Goal: Task Accomplishment & Management: Use online tool/utility

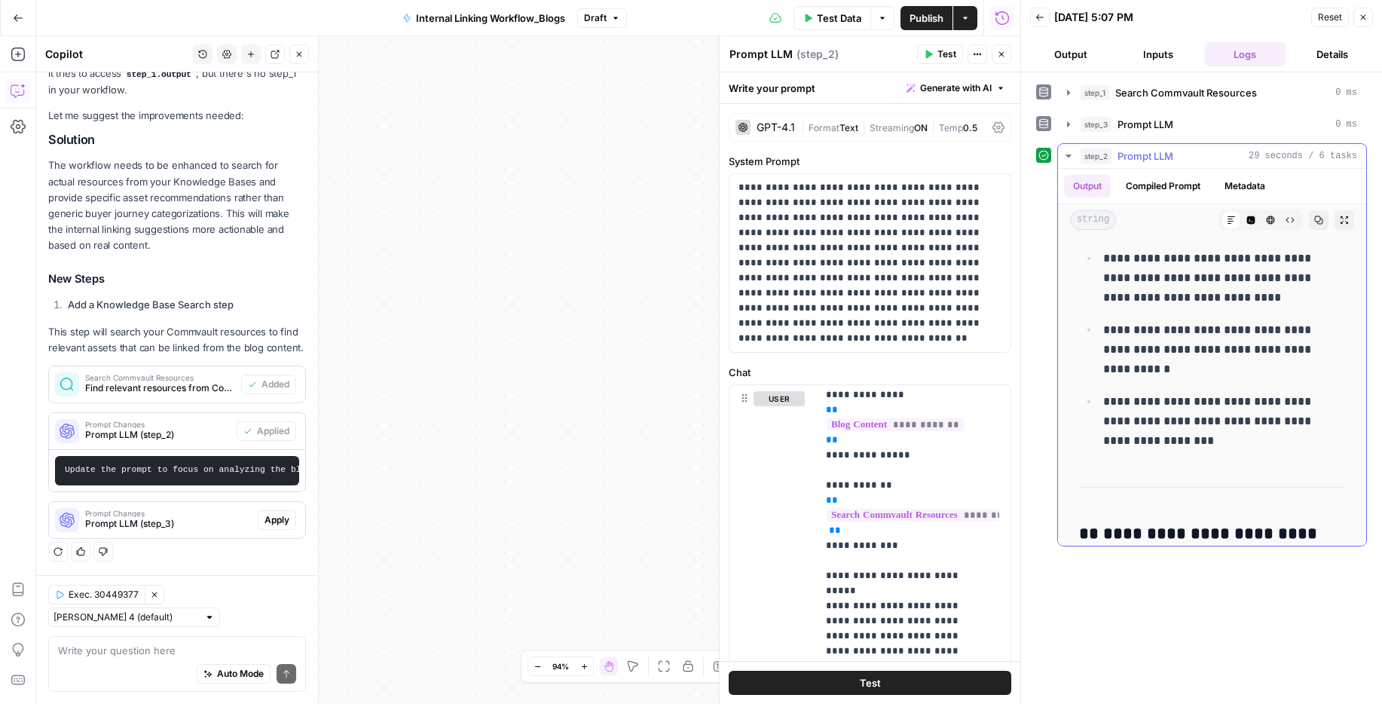
scroll to position [2122, 0]
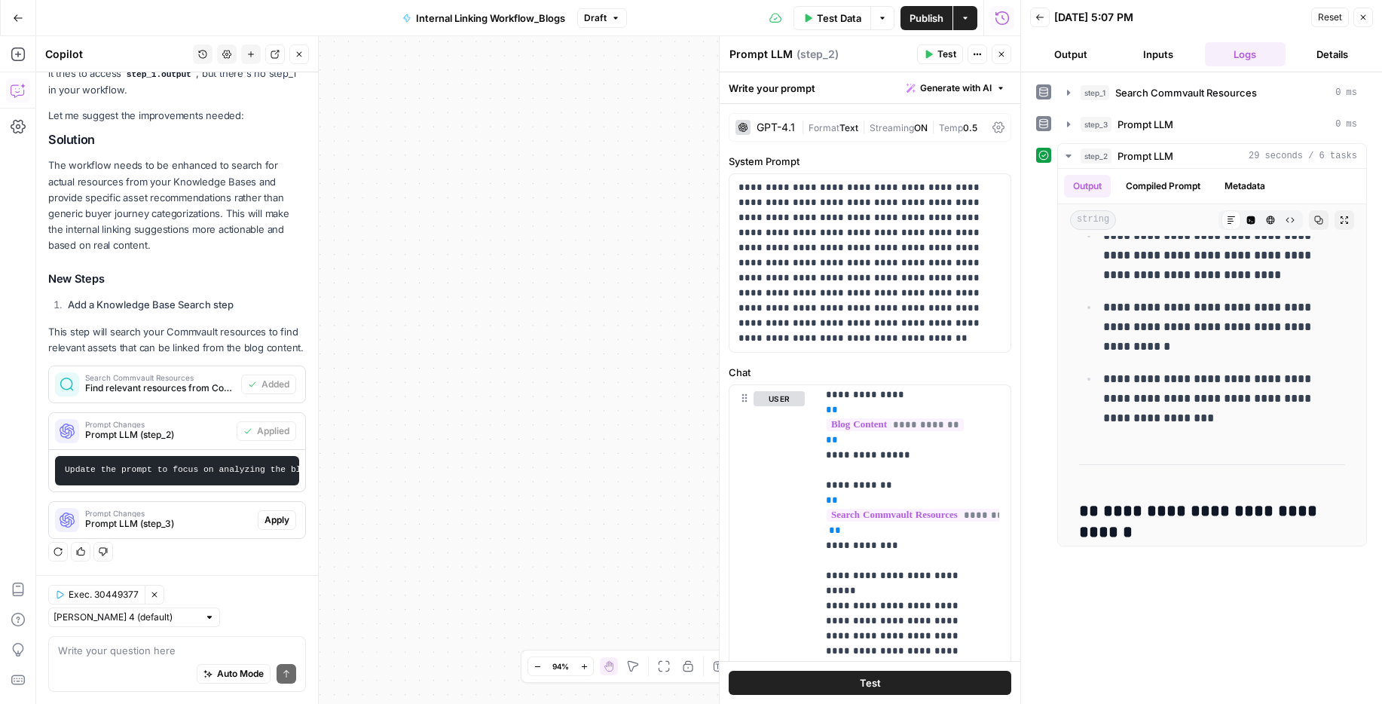
click at [878, 20] on span "Publish" at bounding box center [927, 18] width 34 height 15
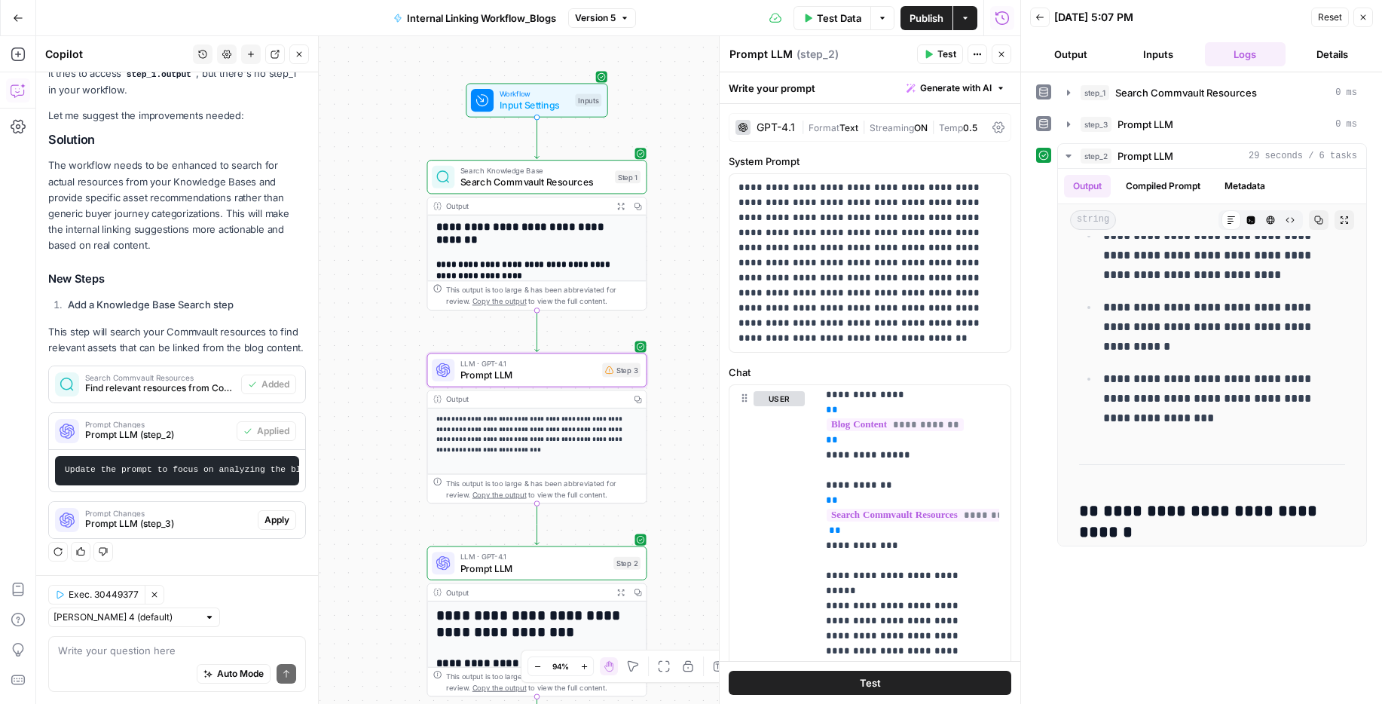
click at [176, 519] on span "Prompt LLM (step_3)" at bounding box center [168, 524] width 167 height 14
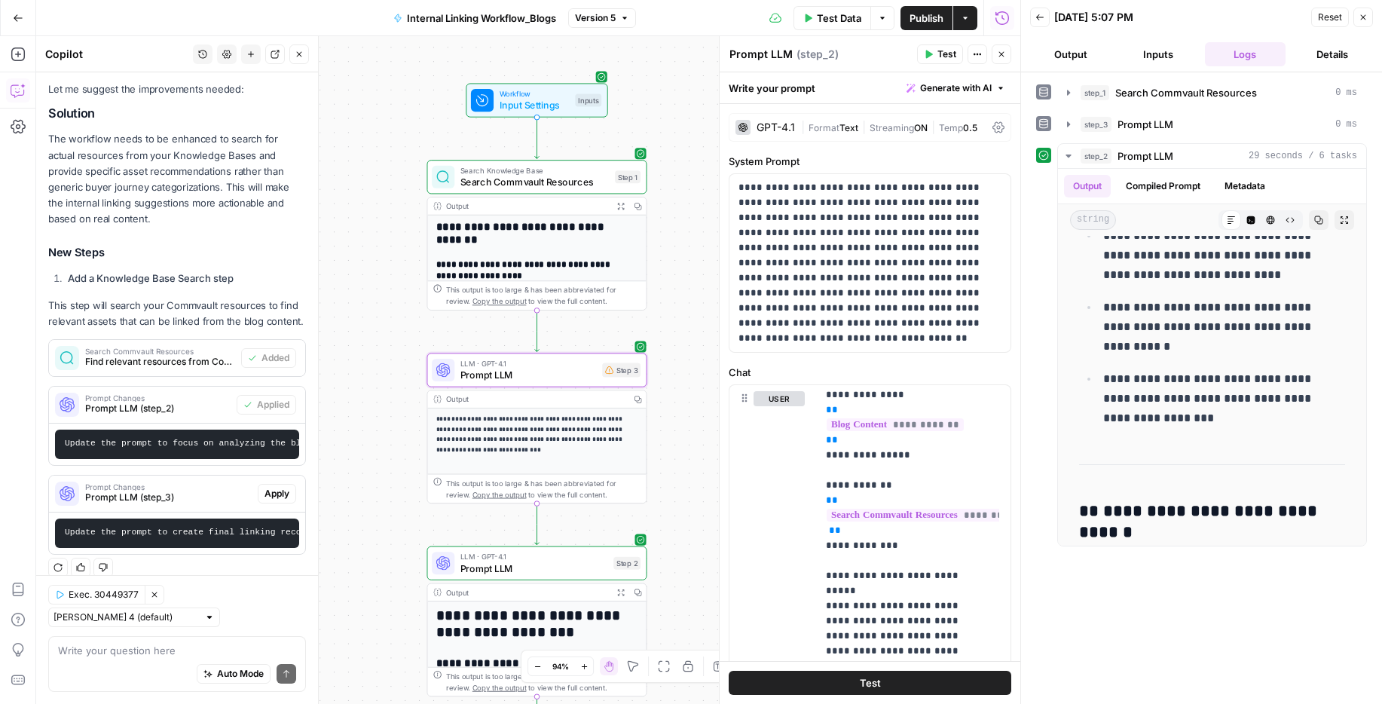
scroll to position [403, 0]
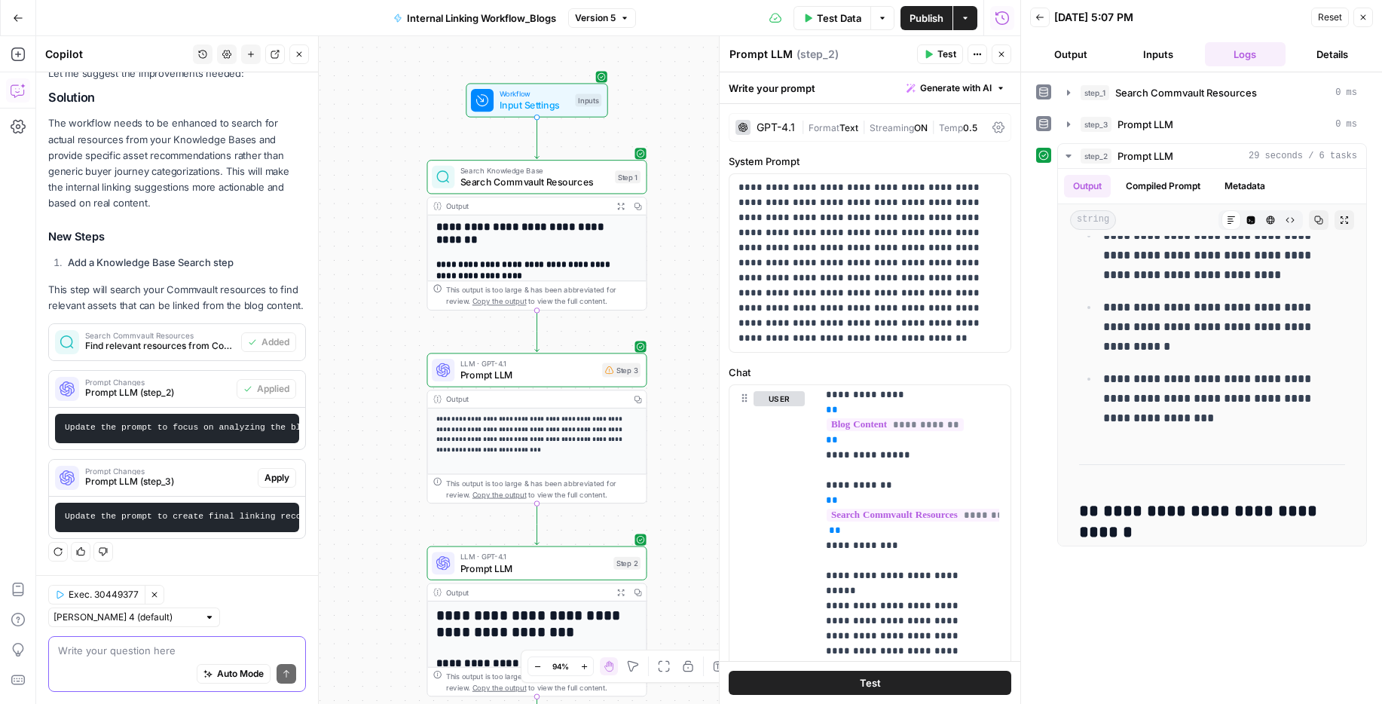
click at [147, 538] on textarea at bounding box center [177, 650] width 238 height 15
type textarea "I"
type textarea "delete step 3"
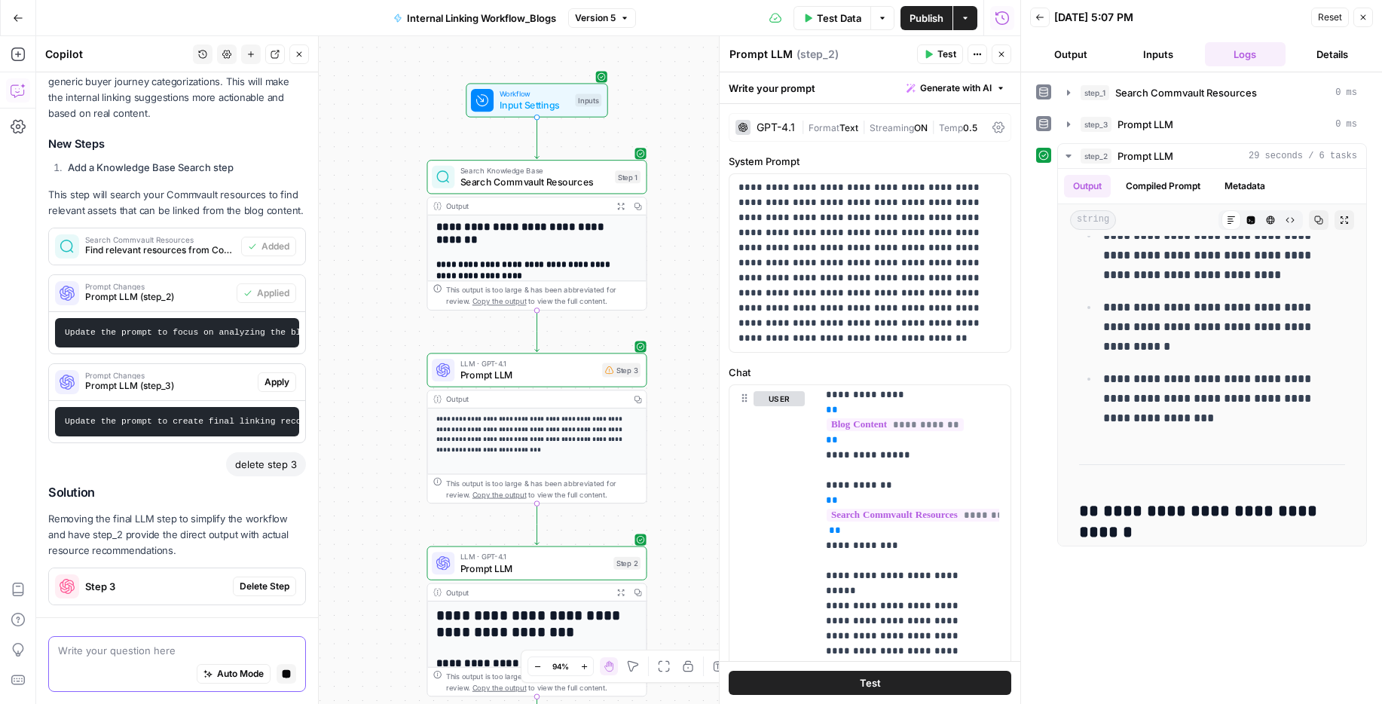
scroll to position [565, 0]
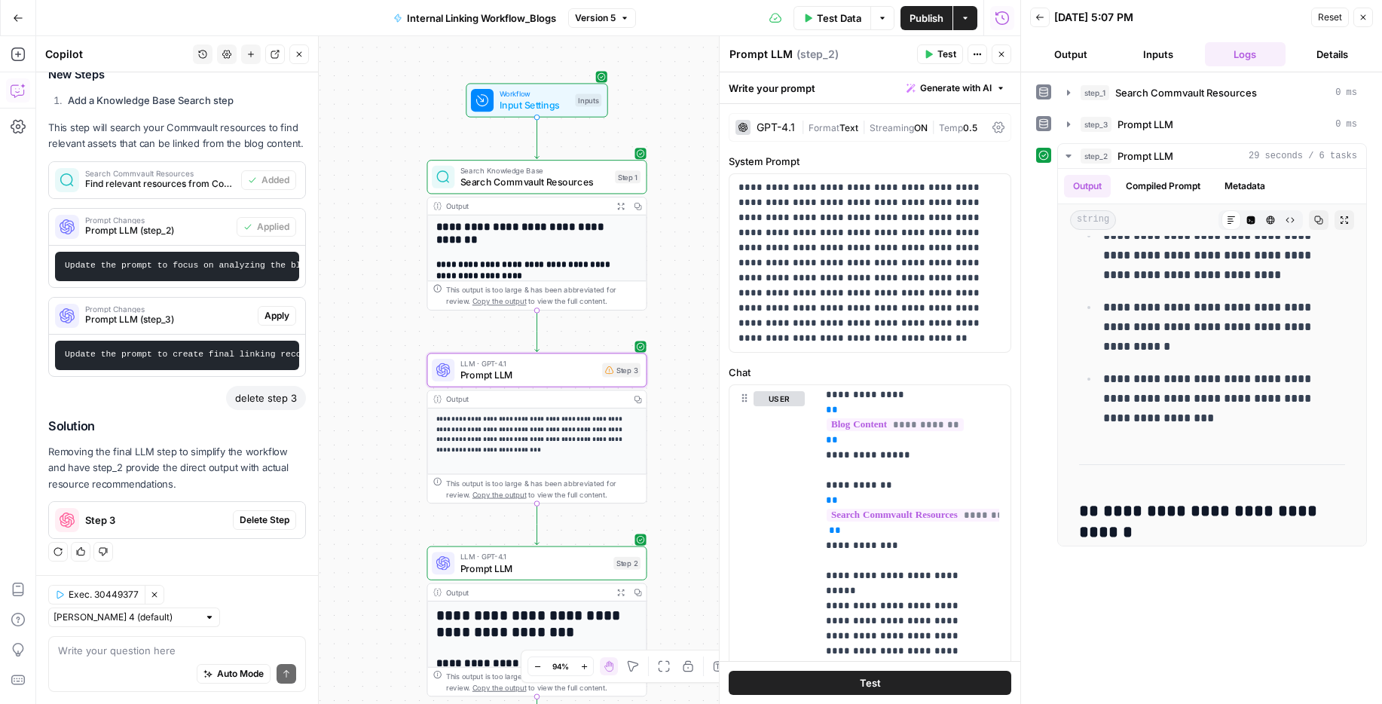
click at [247, 516] on span "Delete Step" at bounding box center [265, 520] width 50 height 14
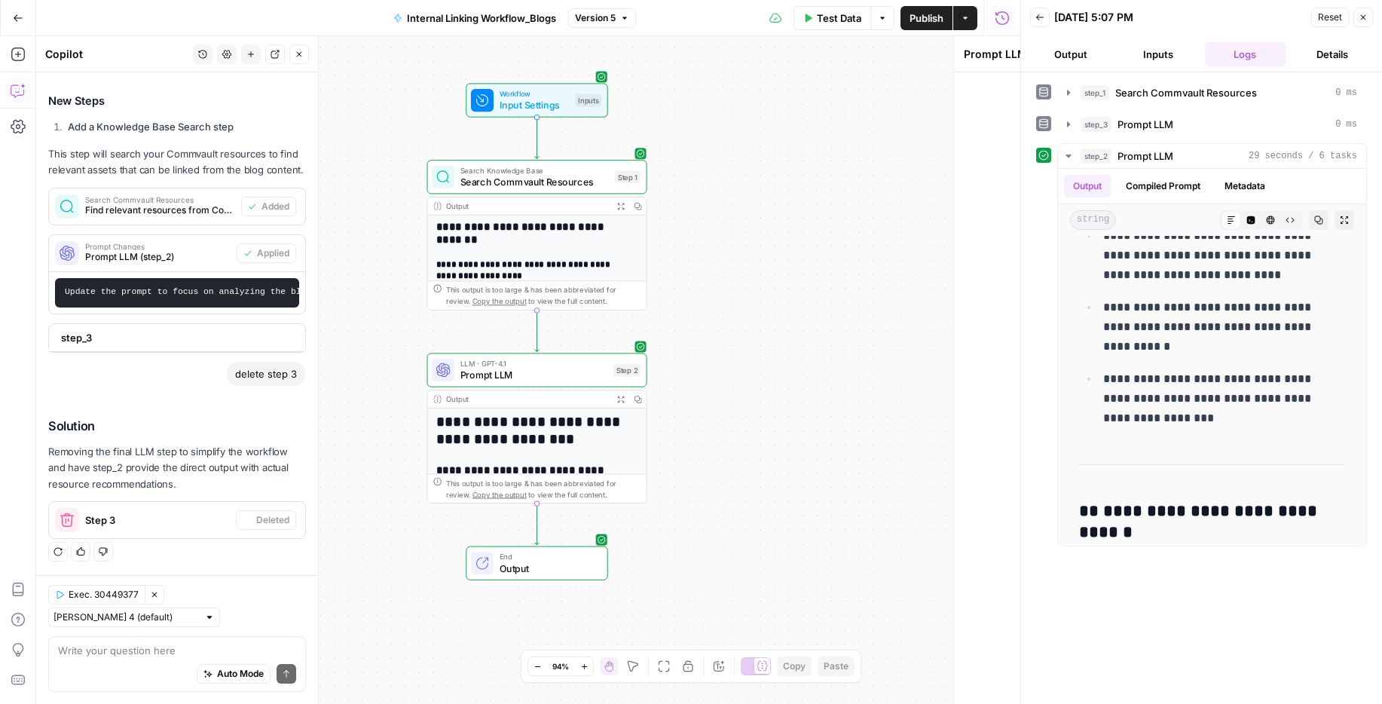
scroll to position [528, 0]
click at [529, 102] on span "Input Settings" at bounding box center [535, 105] width 70 height 14
click at [484, 244] on h2 "**********" at bounding box center [531, 234] width 191 height 26
click at [503, 189] on div "Search Knowledge Base Search Commvault Resources Step 1 Copy step Delete step A…" at bounding box center [537, 177] width 220 height 34
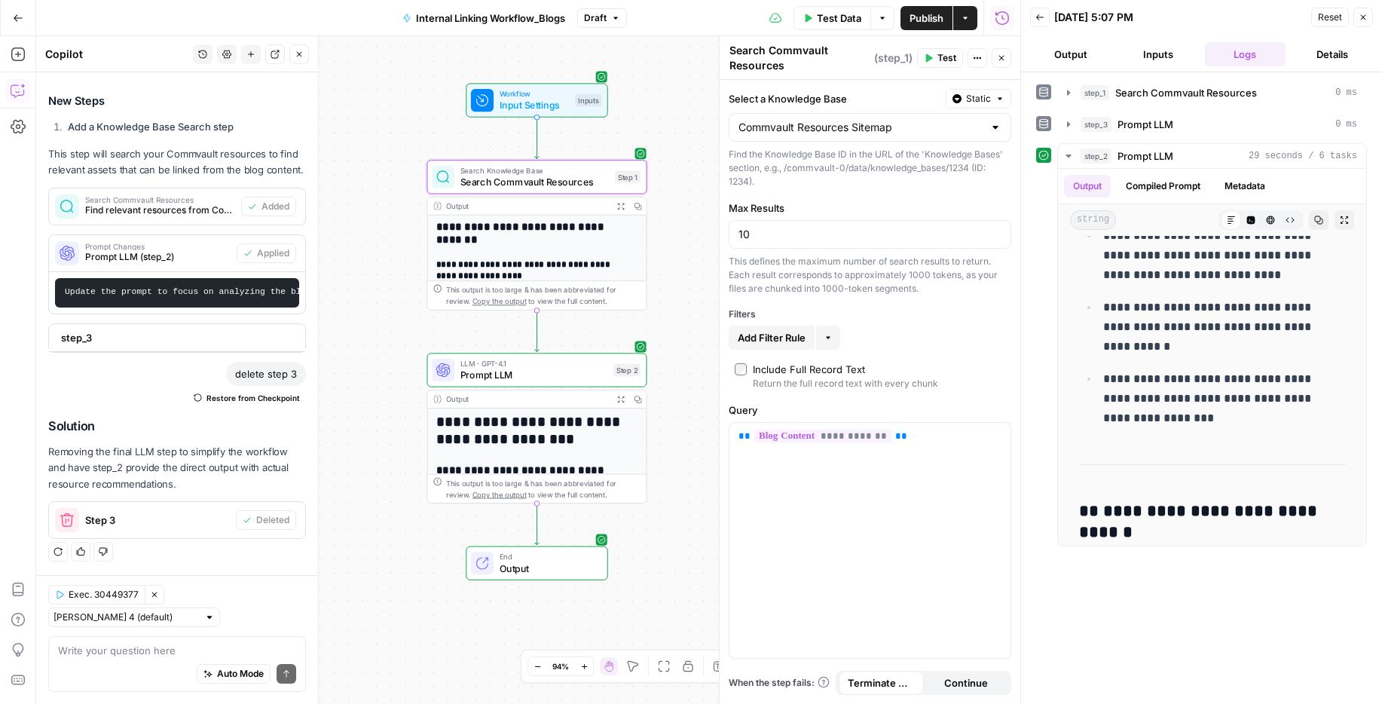
click at [878, 57] on span "Test" at bounding box center [947, 58] width 19 height 14
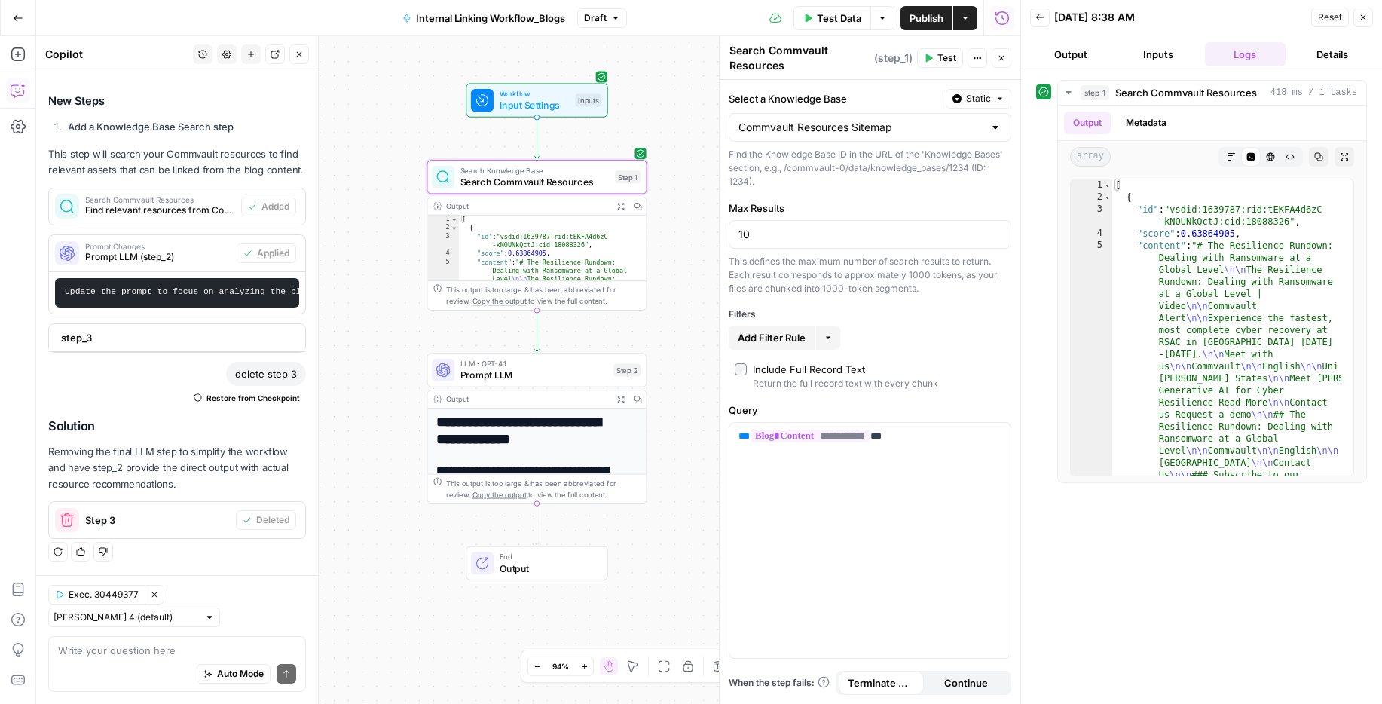
click at [878, 57] on button "Output" at bounding box center [1070, 54] width 81 height 24
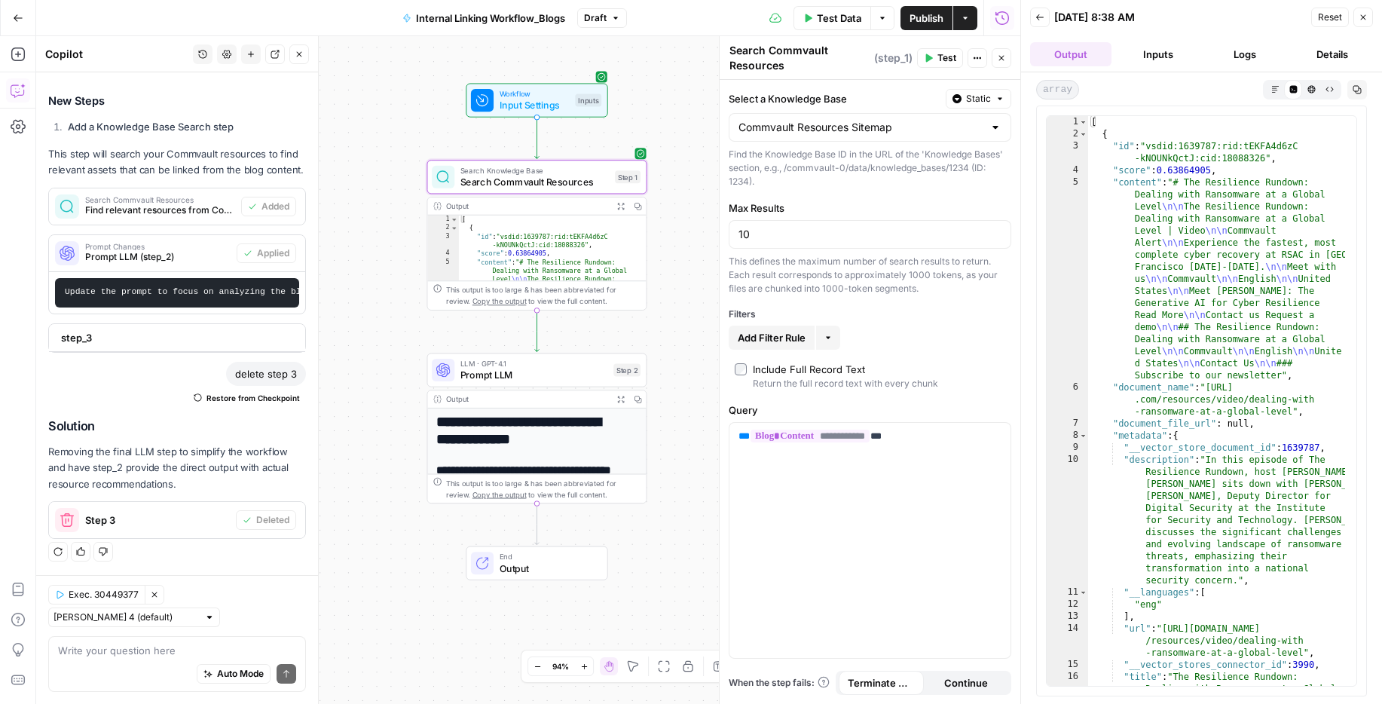
scroll to position [388, 0]
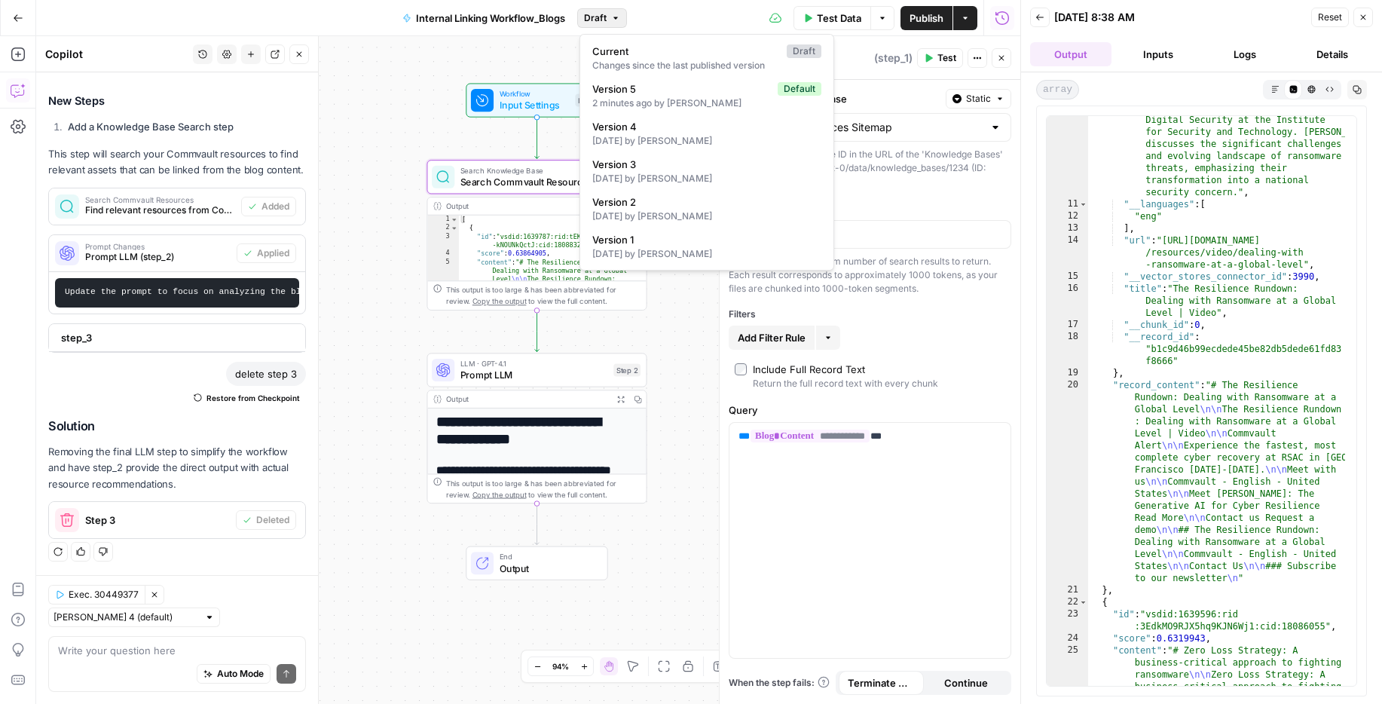
click at [618, 20] on icon "button" at bounding box center [615, 18] width 9 height 9
click at [610, 63] on div "Changes since the last published version" at bounding box center [706, 66] width 229 height 14
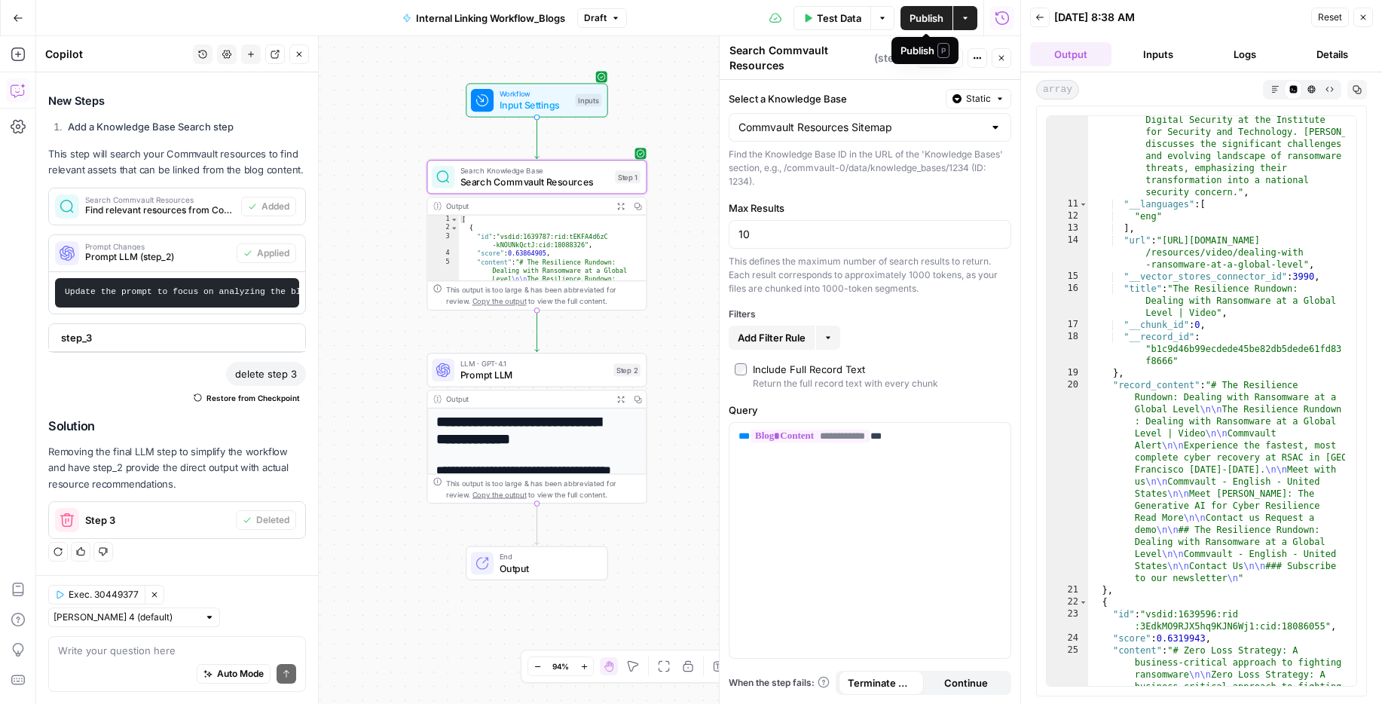
click at [878, 18] on span "Publish" at bounding box center [927, 18] width 34 height 15
click at [494, 14] on span "Internal Linking Workflow_Blogs" at bounding box center [481, 18] width 149 height 15
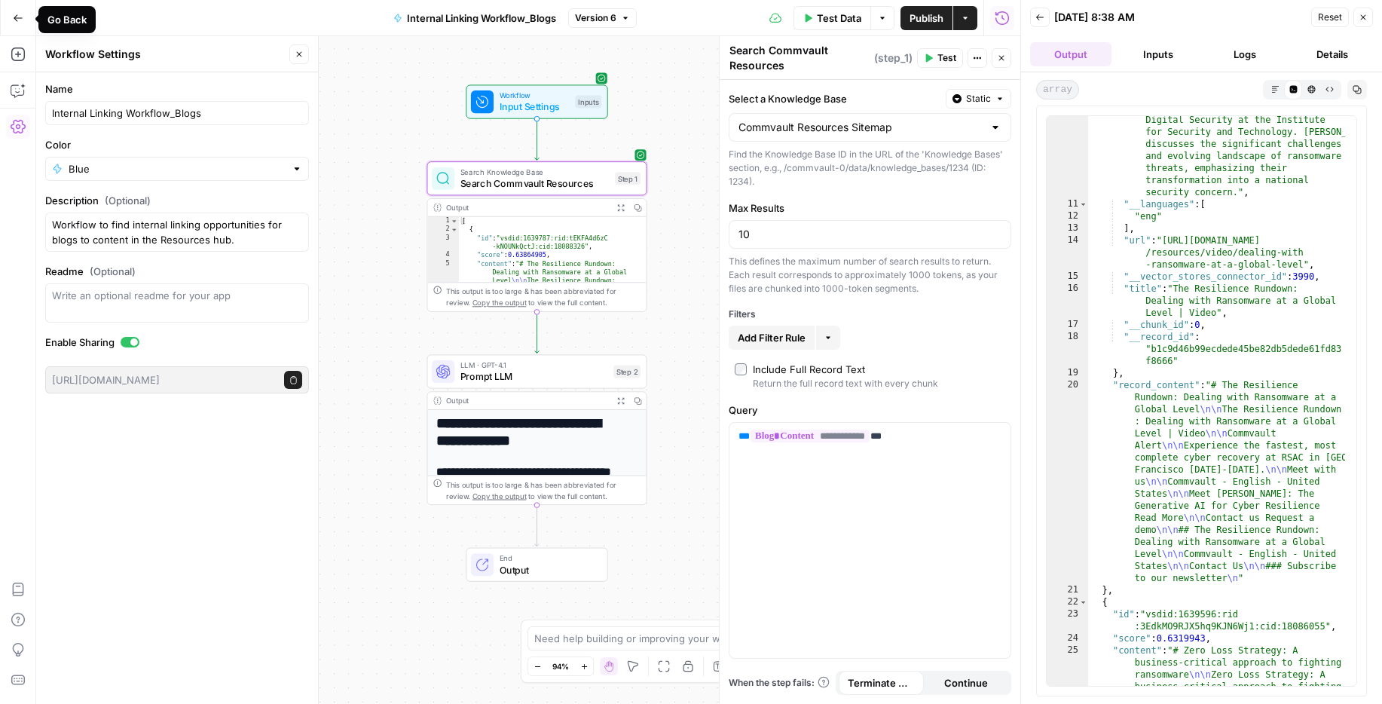
click at [15, 21] on icon "button" at bounding box center [18, 18] width 11 height 11
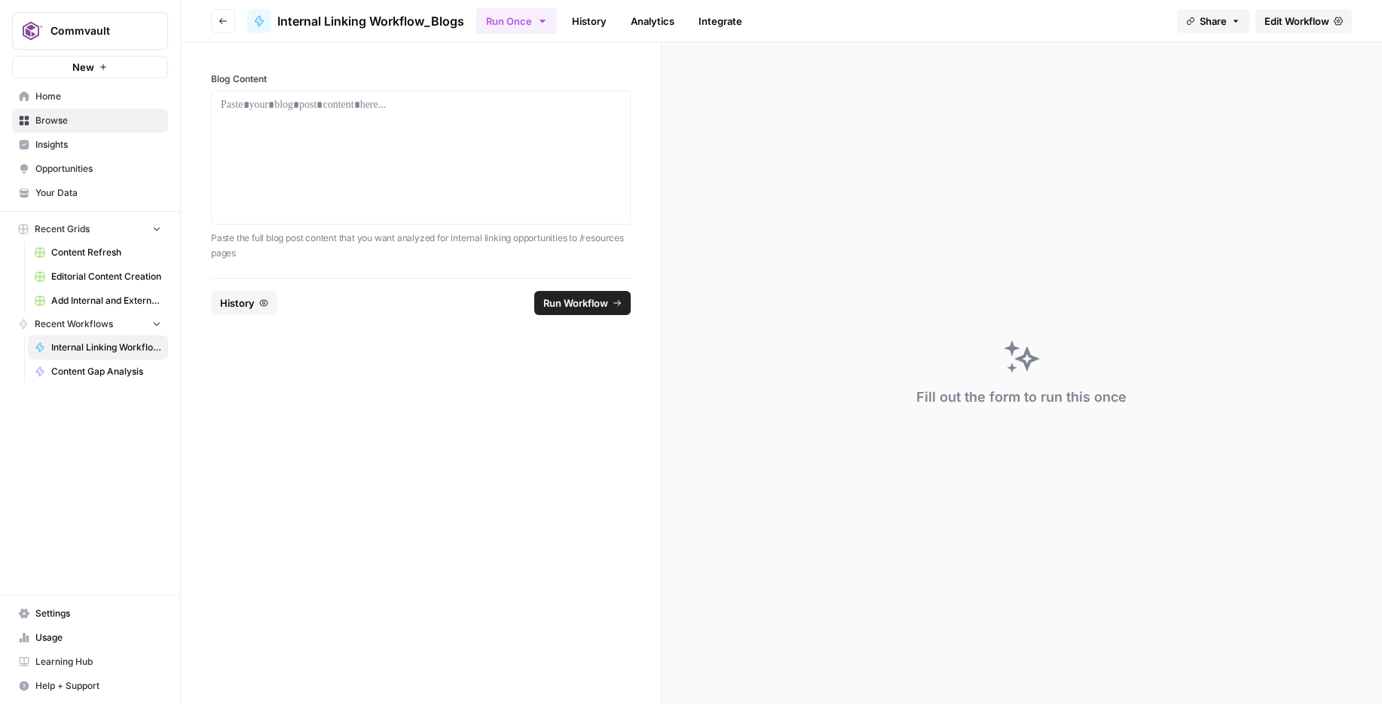
click at [50, 95] on span "Home" at bounding box center [98, 97] width 126 height 14
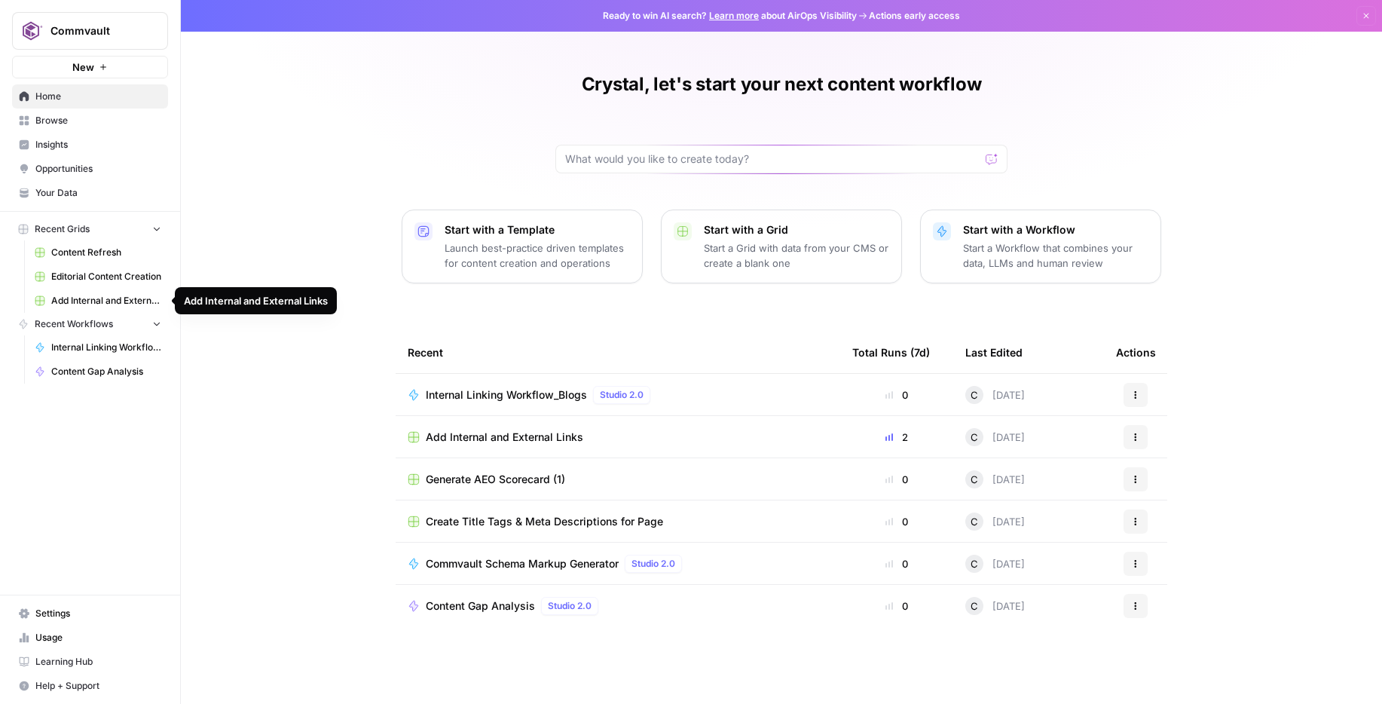
click at [99, 299] on span "Add Internal and External Links" at bounding box center [106, 301] width 110 height 14
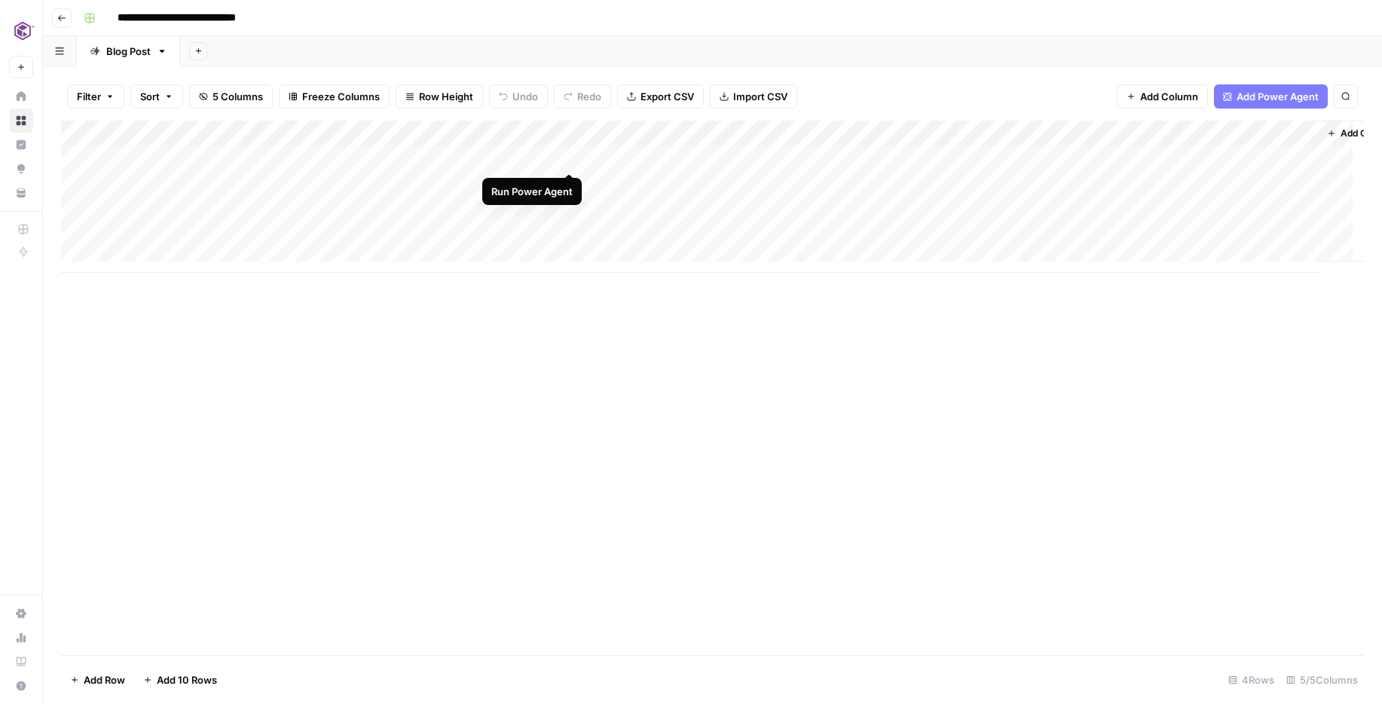
click at [570, 158] on div "Add Column" at bounding box center [712, 197] width 1303 height 152
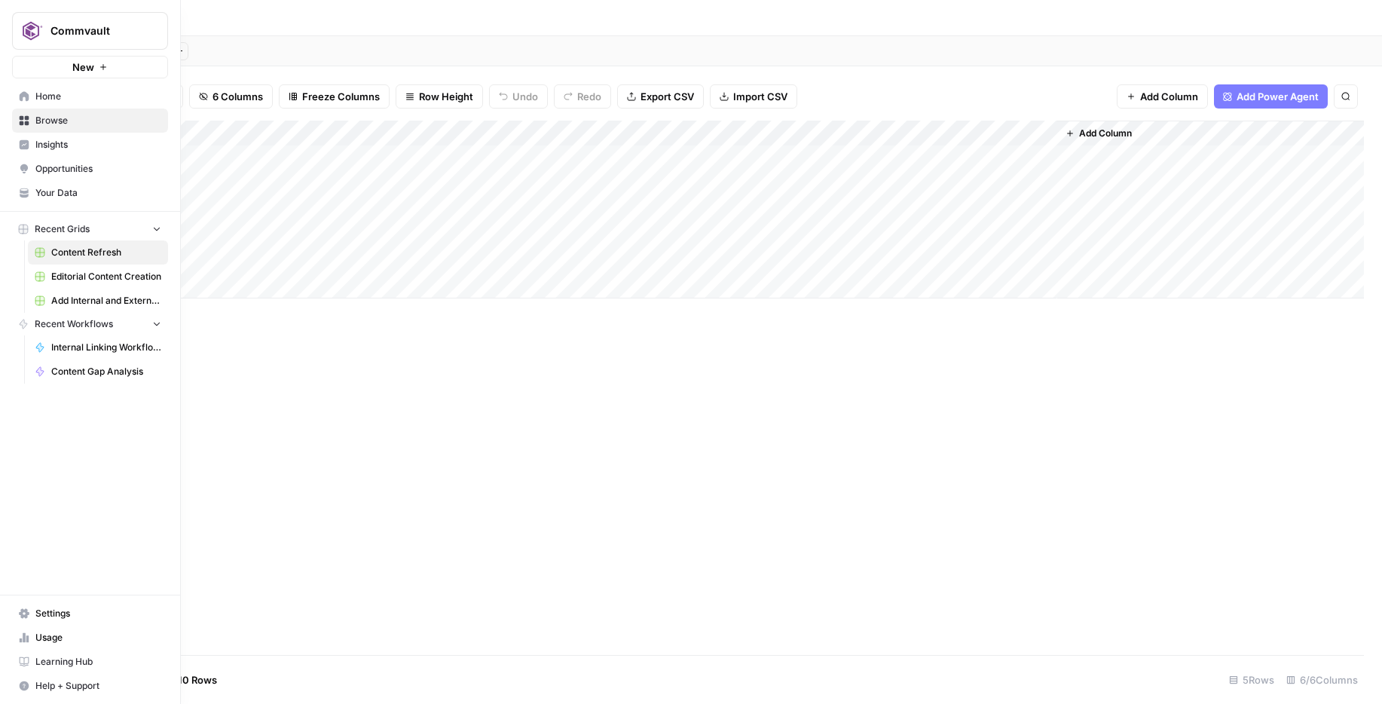
click at [70, 299] on span "Add Internal and External Links" at bounding box center [106, 301] width 110 height 14
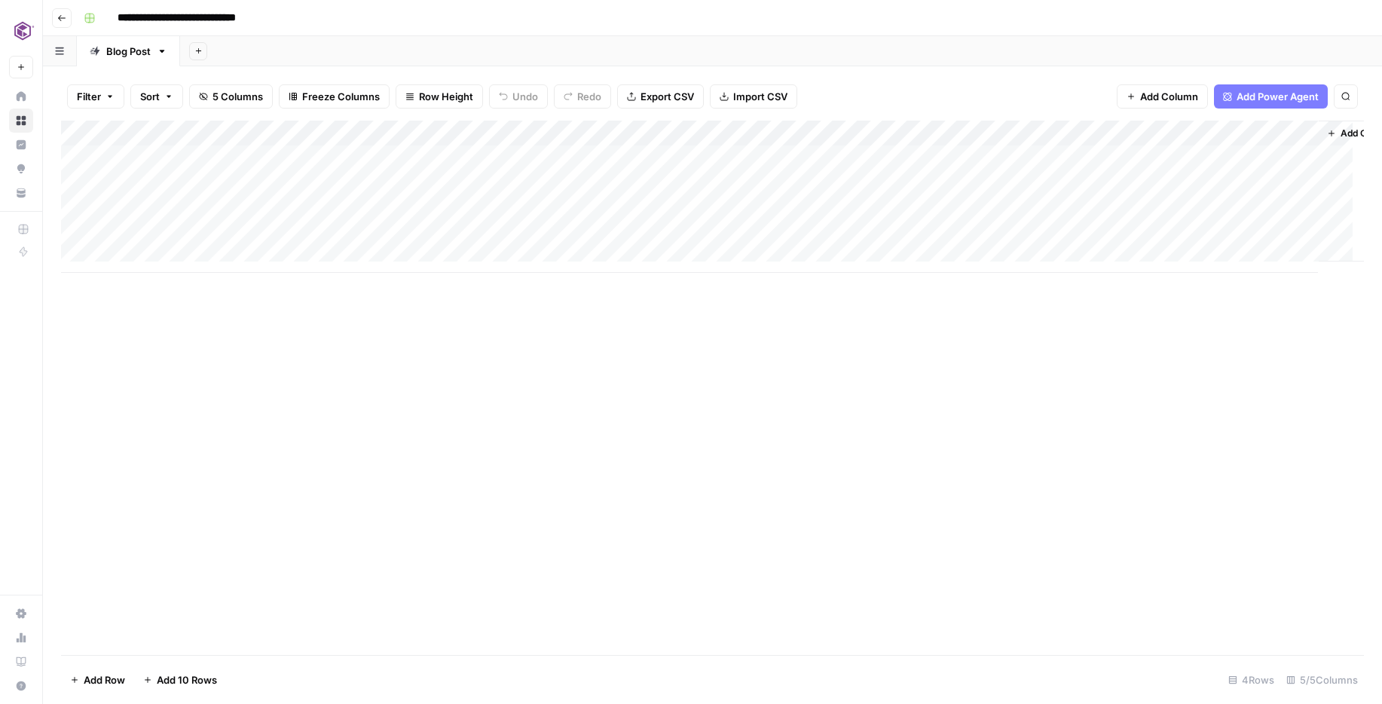
click at [567, 152] on div "Add Column" at bounding box center [712, 197] width 1303 height 152
click at [631, 155] on div "Add Column" at bounding box center [712, 197] width 1303 height 152
click at [806, 158] on div "Add Column" at bounding box center [712, 197] width 1303 height 152
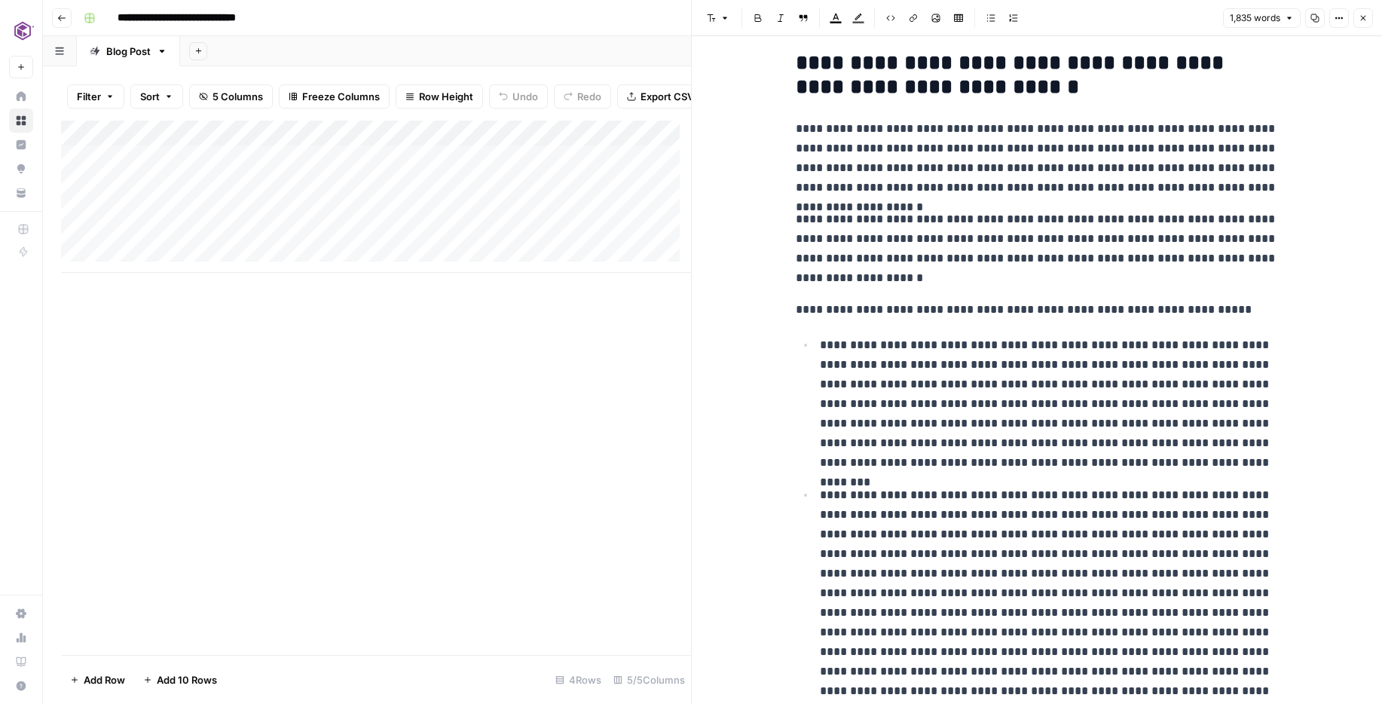
scroll to position [1987, 0]
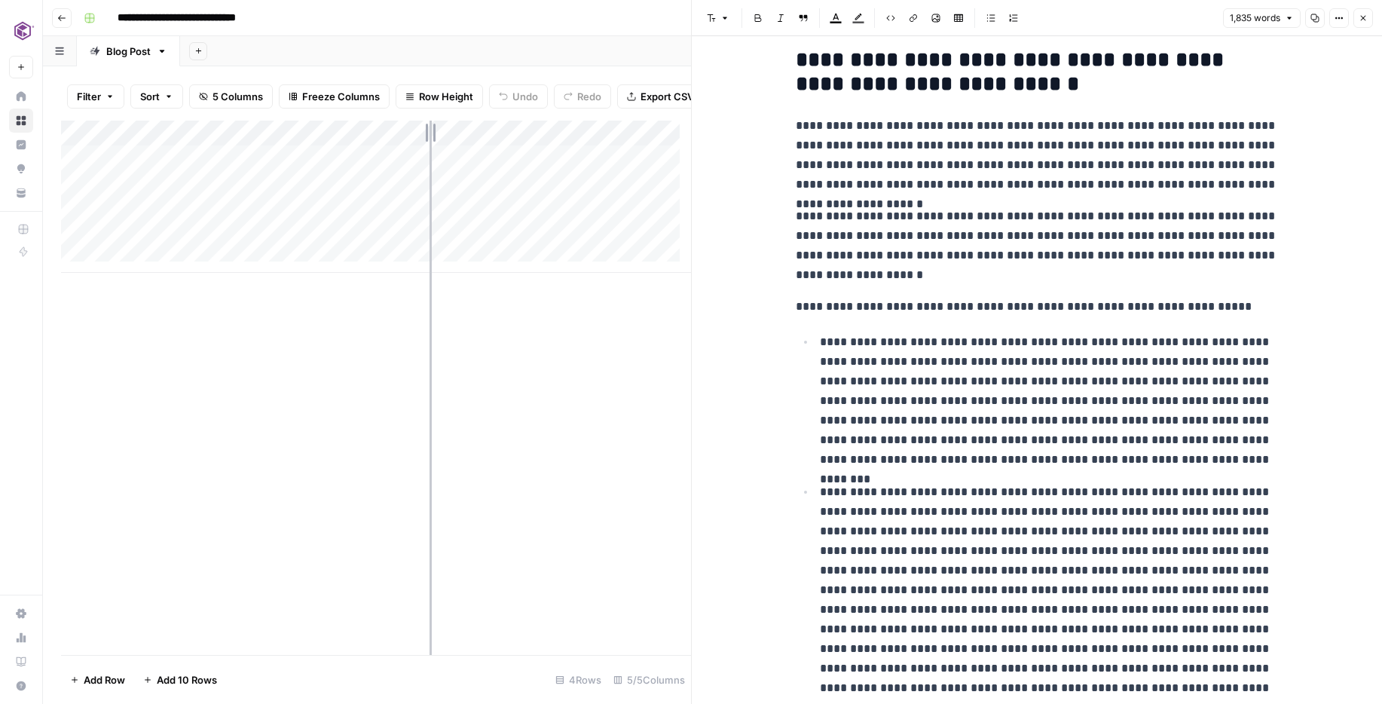
drag, startPoint x: 363, startPoint y: 142, endPoint x: 433, endPoint y: 141, distance: 70.1
click at [433, 141] on div "Add Column" at bounding box center [376, 197] width 630 height 152
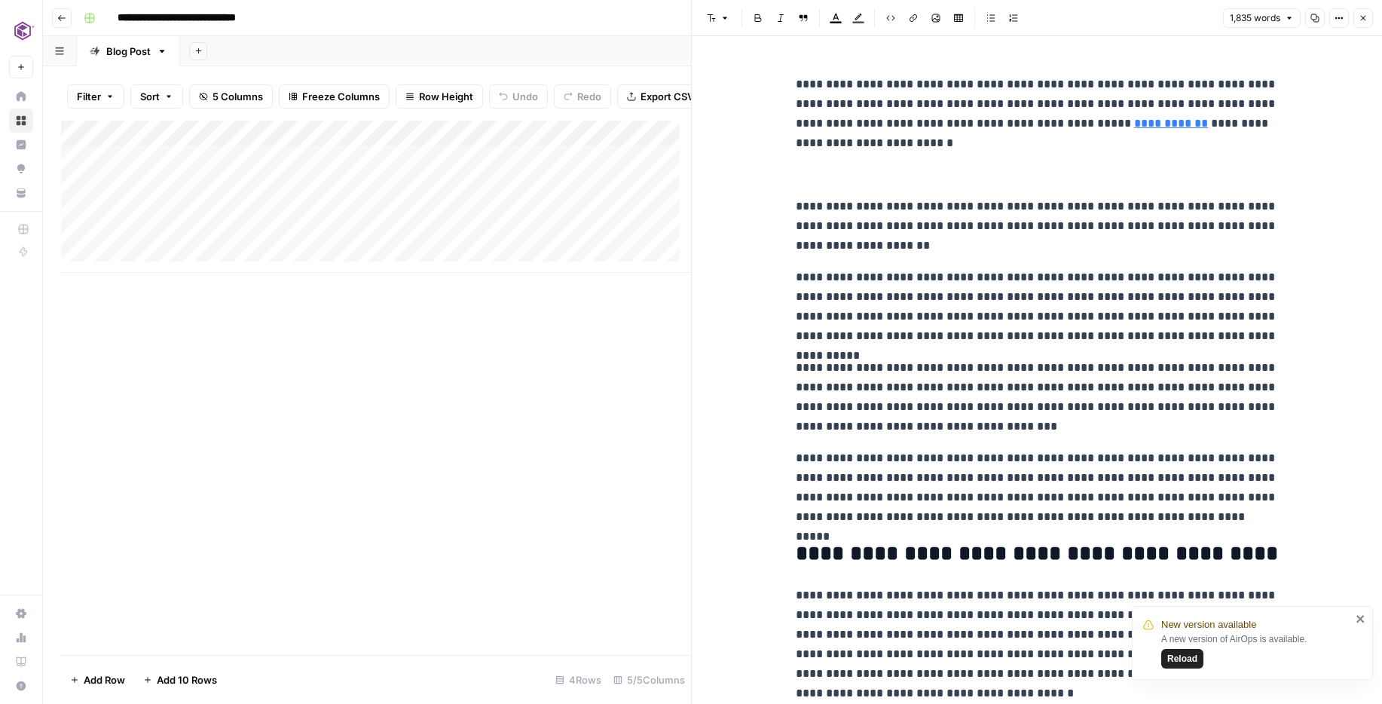
scroll to position [0, 0]
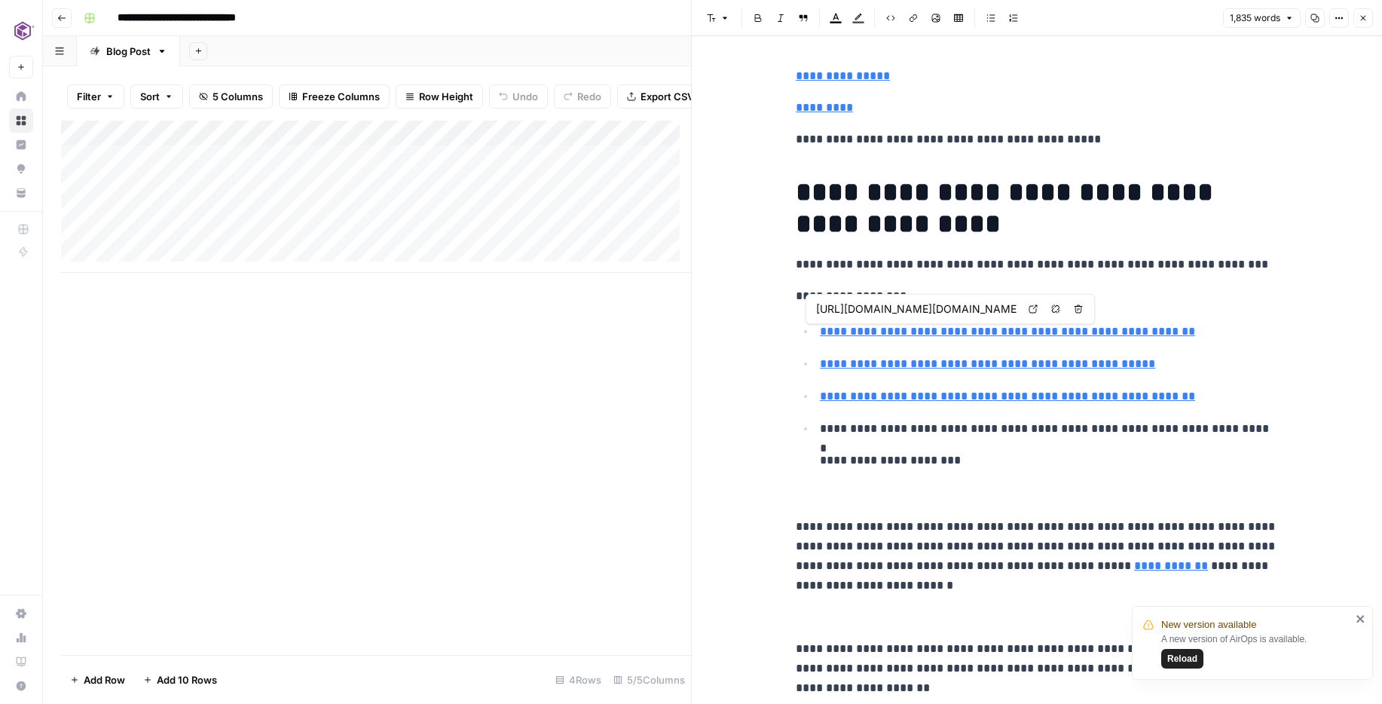
type input "https://twitter.com/intent/tweet?text=https://www.commvault.com/blogs/a-multi-l…"
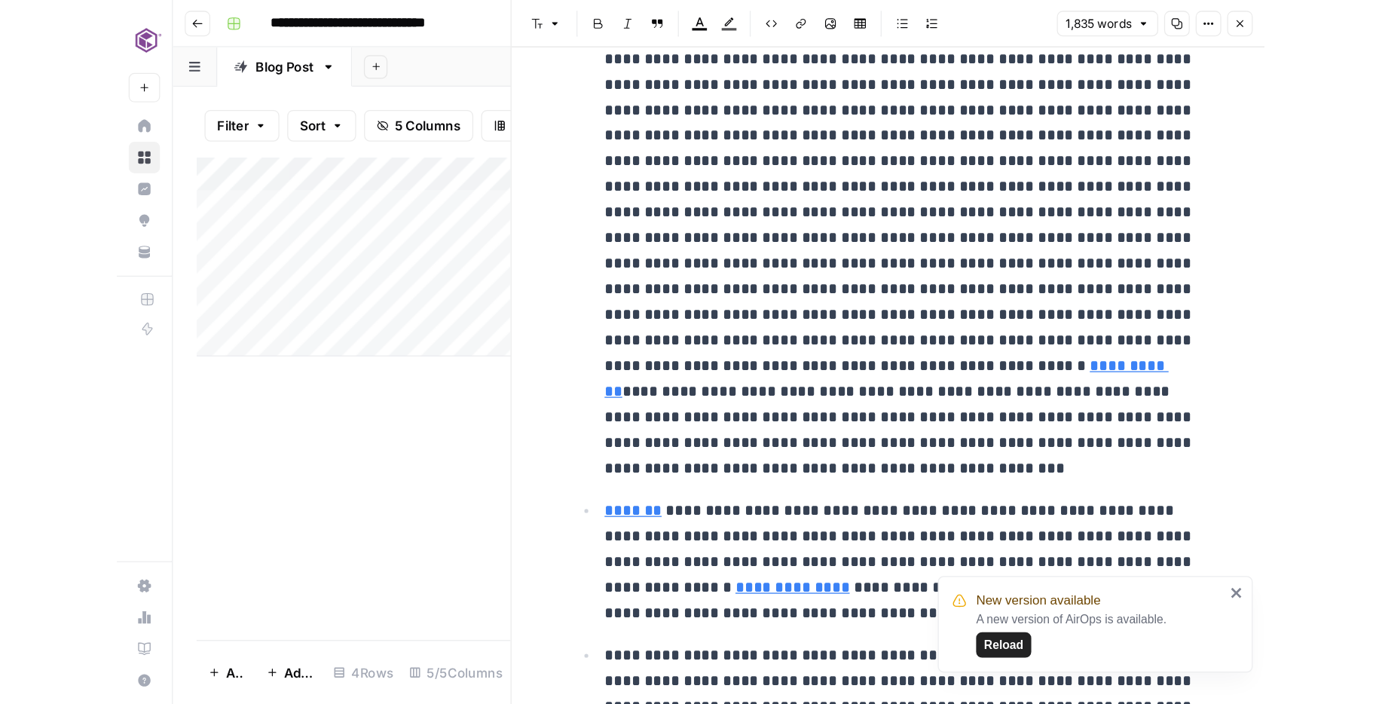
scroll to position [1358, 0]
